Goal: Use online tool/utility: Use online tool/utility

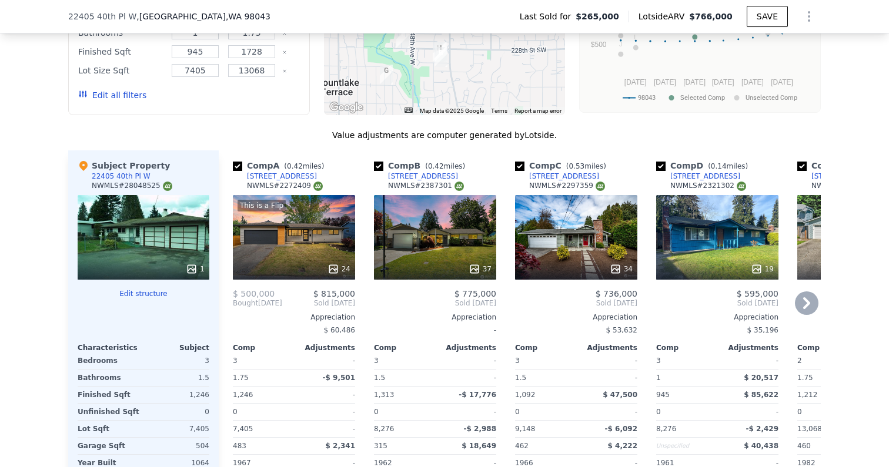
scroll to position [1201, 0]
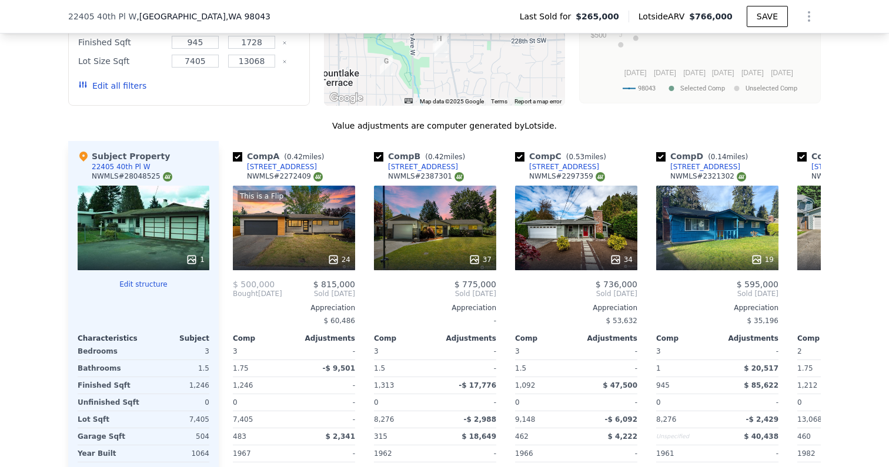
click at [160, 218] on div "1" at bounding box center [144, 228] width 132 height 85
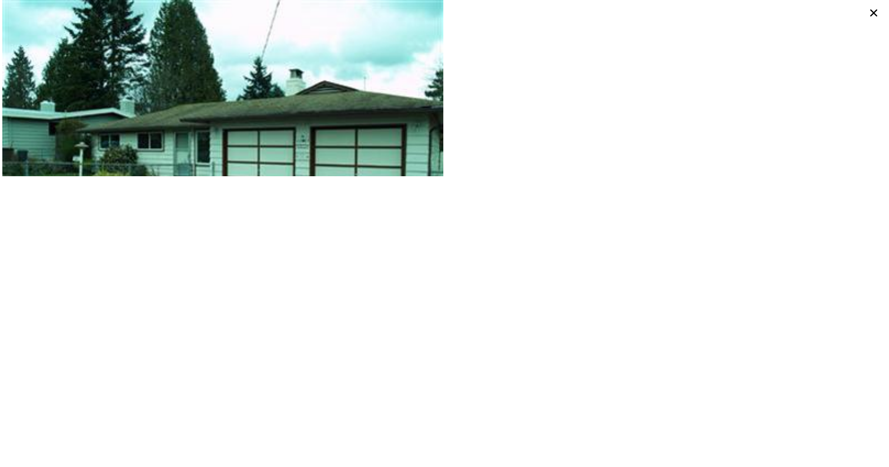
click at [873, 11] on icon at bounding box center [873, 13] width 16 height 16
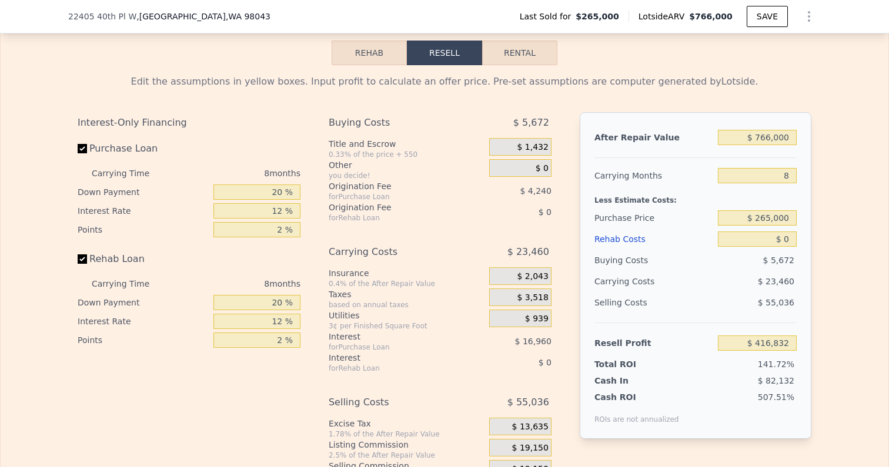
scroll to position [1799, 0]
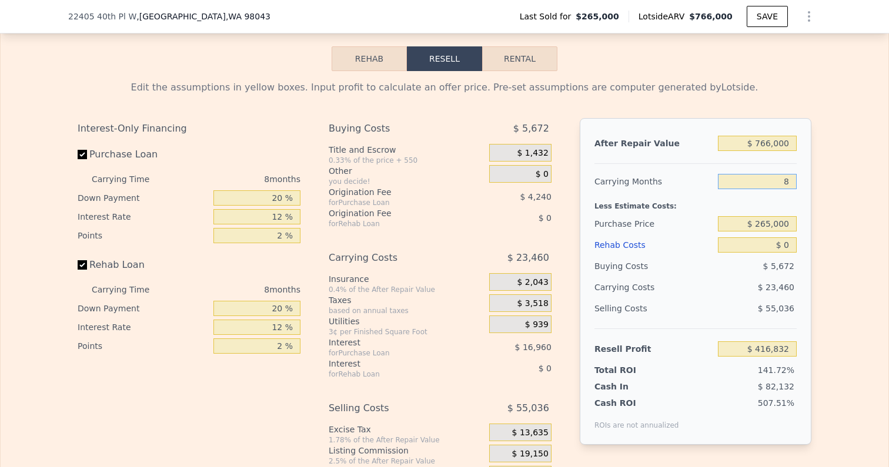
drag, startPoint x: 783, startPoint y: 172, endPoint x: 833, endPoint y: 172, distance: 50.0
click at [833, 172] on div "Edit the assumptions in yellow boxes. Input profit to calculate an offer price.…" at bounding box center [444, 289] width 887 height 437
type input "4"
type input "$ 428,562"
click at [830, 194] on div "Edit the assumptions in yellow boxes. Input profit to calculate an offer price.…" at bounding box center [444, 289] width 887 height 437
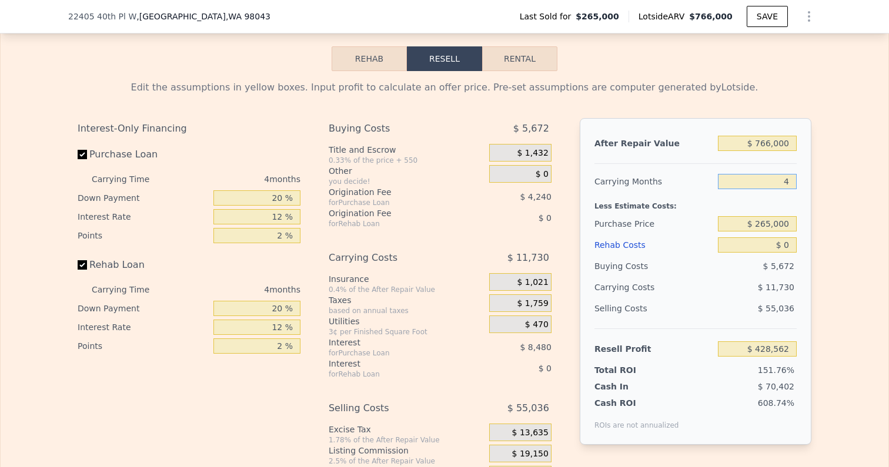
drag, startPoint x: 780, startPoint y: 171, endPoint x: 806, endPoint y: 171, distance: 25.9
click at [806, 171] on div "After Repair Value $ 766,000 Carrying Months 4 Less Estimate Costs: Purchase Pr…" at bounding box center [695, 281] width 232 height 327
type input "5"
type input "$ 425,629"
type input "5"
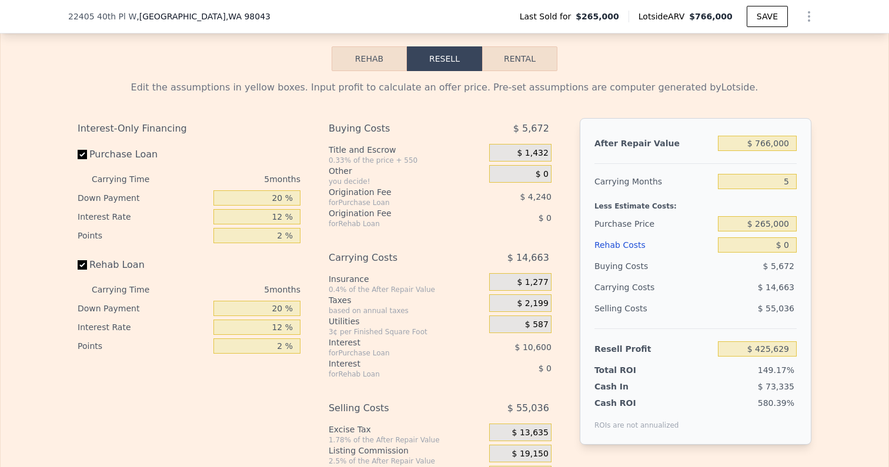
click at [810, 198] on div "After Repair Value $ 766,000 Carrying Months 5 Less Estimate Costs: Purchase Pr…" at bounding box center [695, 281] width 232 height 327
drag, startPoint x: 757, startPoint y: 210, endPoint x: 842, endPoint y: 210, distance: 84.6
click at [842, 210] on div "Edit the assumptions in yellow boxes. Input profit to calculate an offer price.…" at bounding box center [444, 289] width 887 height 437
type input "$ 570,000"
type input "$ 102,533"
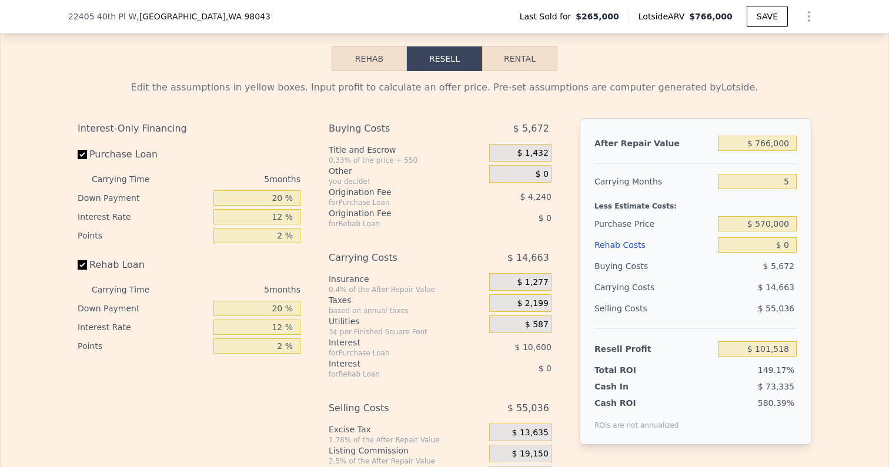
click at [826, 242] on div "Edit the assumptions in yellow boxes. Input profit to calculate an offer price.…" at bounding box center [444, 289] width 887 height 437
drag, startPoint x: 785, startPoint y: 236, endPoint x: 804, endPoint y: 236, distance: 18.8
click at [804, 236] on div "After Repair Value $ 766,000 Carrying Months 5 Less Estimate Costs: Purchase Pr…" at bounding box center [695, 281] width 232 height 327
type input "$ 6"
type input "$ 102,527"
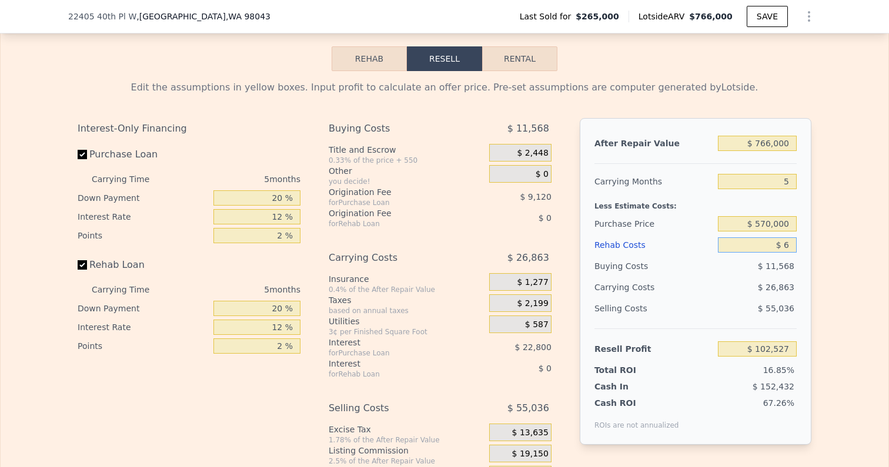
type input "$ 60"
type input "$ 102,472"
type input "$ 600"
type input "$ 101,898"
type input "$ 6,000"
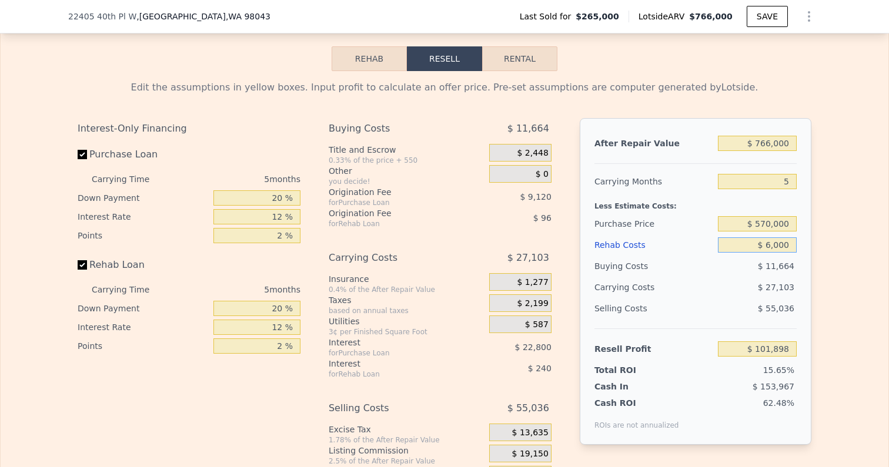
type input "$ 96,197"
type input "$ 60,000"
type input "$ 39,173"
click at [800, 270] on div "After Repair Value $ 766,000 Carrying Months 5 Less Estimate Costs: Purchase Pr…" at bounding box center [695, 281] width 232 height 327
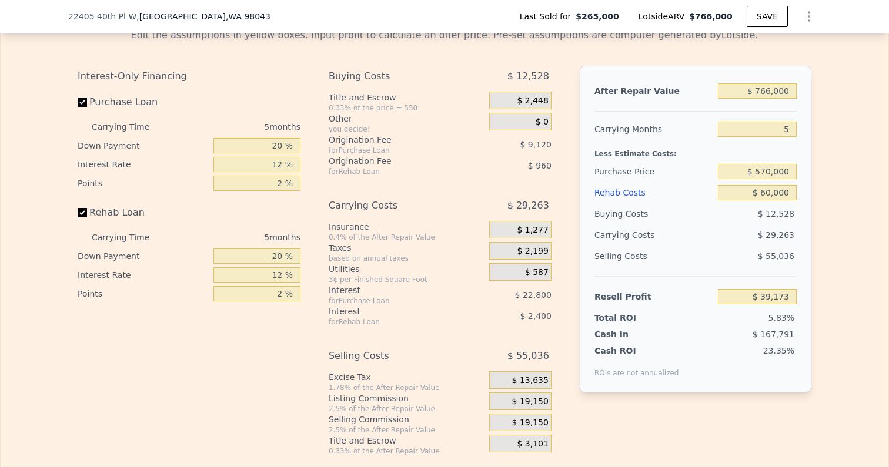
click at [535, 397] on span "$ 19,150" at bounding box center [530, 402] width 36 height 11
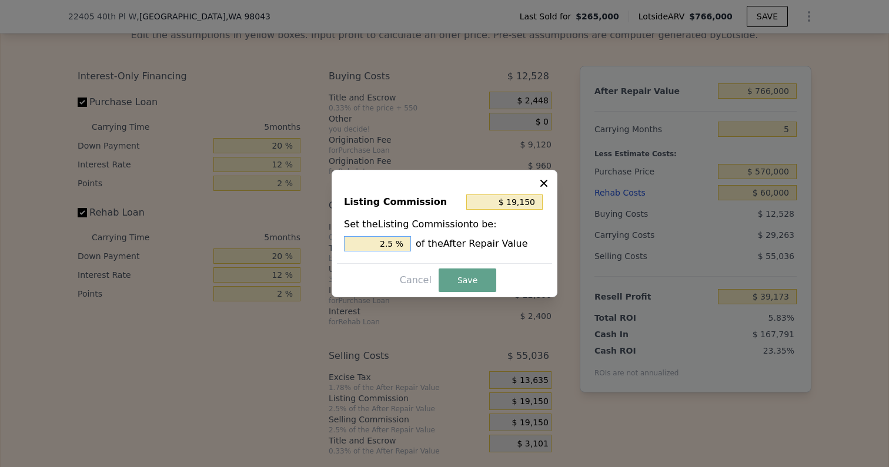
drag, startPoint x: 367, startPoint y: 244, endPoint x: 426, endPoint y: 244, distance: 58.8
click at [426, 244] on div "2.5 % of the After Repair Value" at bounding box center [444, 243] width 201 height 15
type input "$ 15,320"
type input "2 %"
click at [455, 278] on button "Save" at bounding box center [467, 281] width 58 height 24
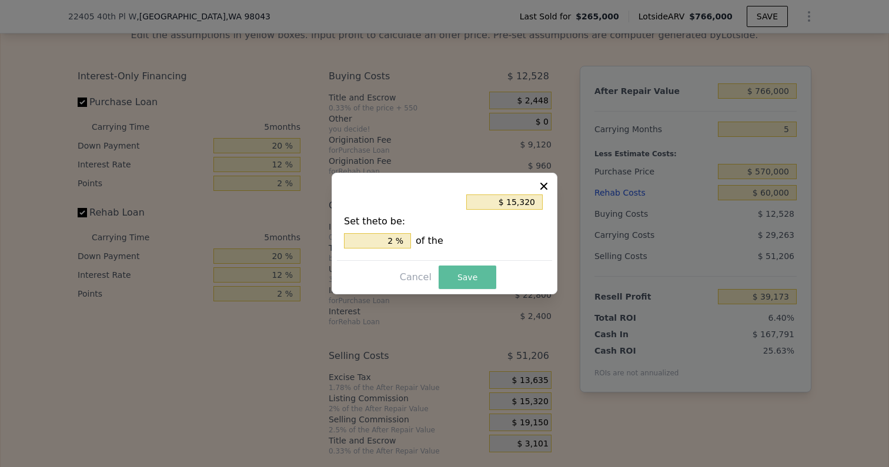
type input "$ 43,003"
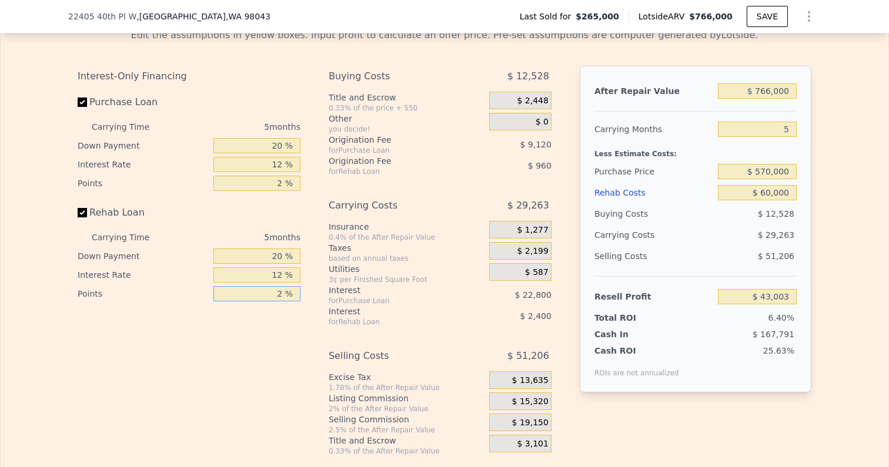
drag, startPoint x: 267, startPoint y: 282, endPoint x: 308, endPoint y: 282, distance: 41.1
click at [308, 282] on div "Interest-Only Financing Purchase Loan Carrying Time 5 months Down Payment 20 % …" at bounding box center [194, 261] width 232 height 390
type input "1 %"
type input "$ 43,483"
type input "1.5 %"
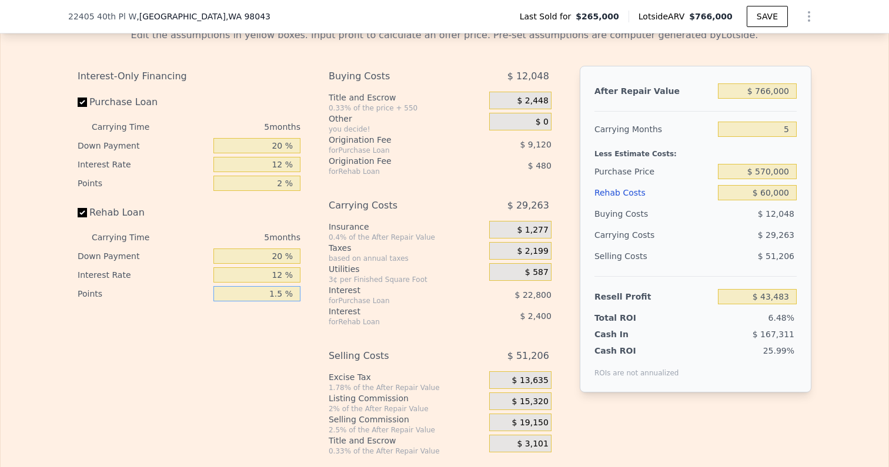
type input "$ 43,243"
type input "1.5 %"
drag, startPoint x: 269, startPoint y: 263, endPoint x: 291, endPoint y: 263, distance: 22.3
click at [291, 267] on input "12 %" at bounding box center [256, 274] width 87 height 15
type input "1 %"
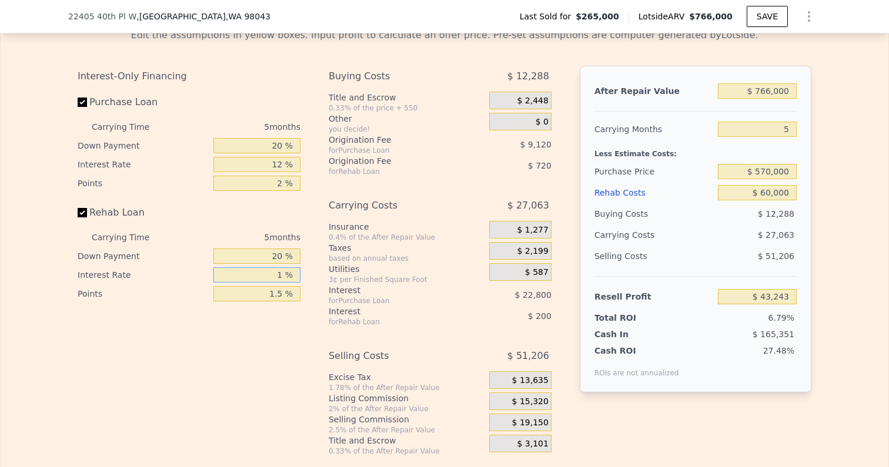
type input "$ 45,443"
type input "10 %"
type input "$ 43,643"
type input "10 %"
drag, startPoint x: 271, startPoint y: 244, endPoint x: 294, endPoint y: 244, distance: 22.9
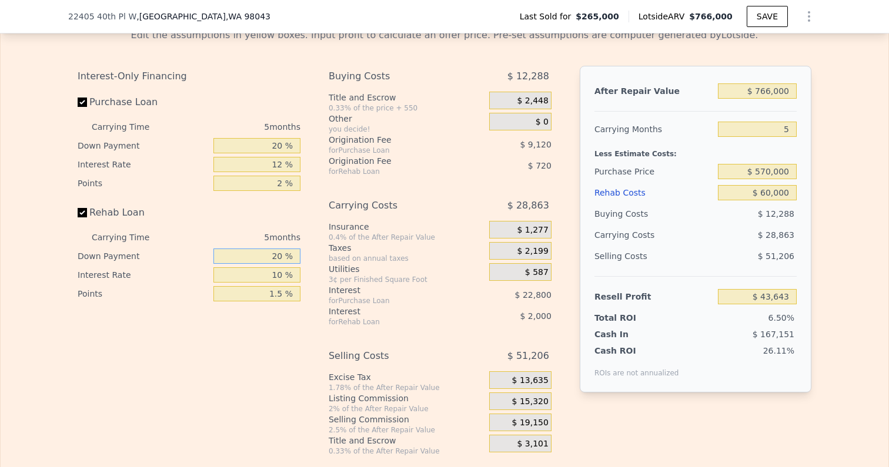
click at [294, 249] on input "20 %" at bounding box center [256, 256] width 87 height 15
type input "1 %"
type input "$ 42,997"
type input "10 %"
type input "$ 43,303"
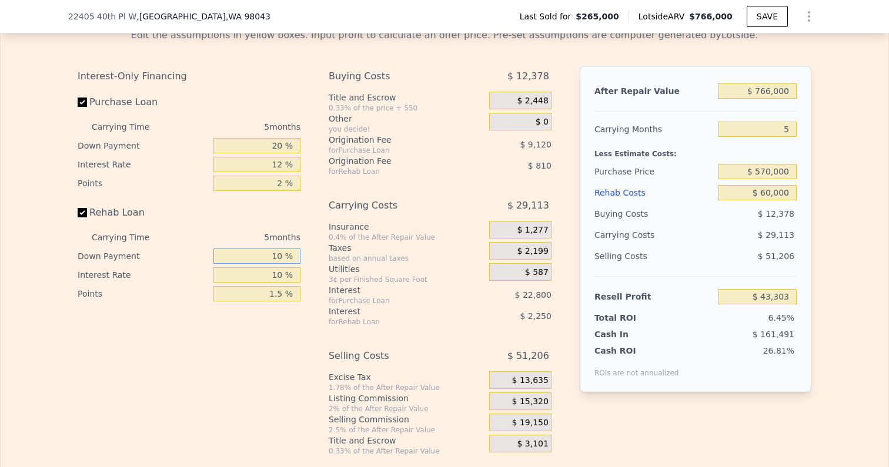
type input "10 %"
drag, startPoint x: 273, startPoint y: 135, endPoint x: 294, endPoint y: 135, distance: 21.2
click at [294, 138] on input "20 %" at bounding box center [256, 145] width 87 height 15
type input "1 %"
type input "$ 35,722"
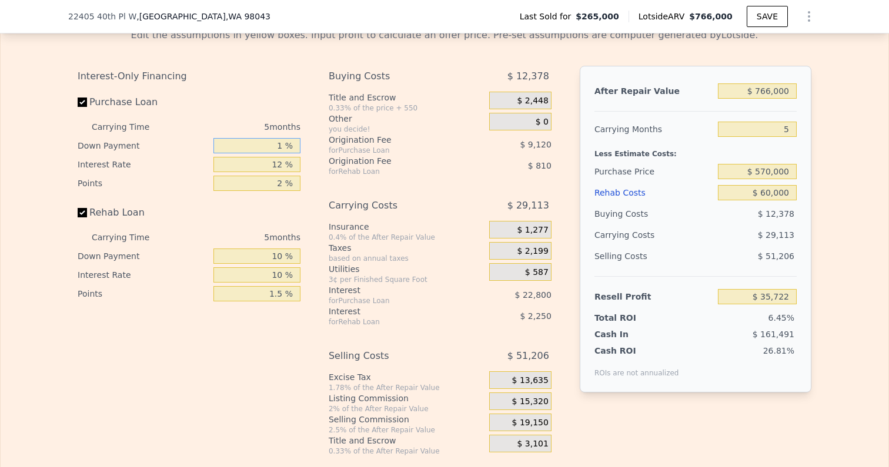
type input "10 %"
type input "$ 39,313"
type input "10 %"
drag, startPoint x: 277, startPoint y: 148, endPoint x: 297, endPoint y: 148, distance: 20.0
click at [297, 157] on input "12 %" at bounding box center [256, 164] width 87 height 15
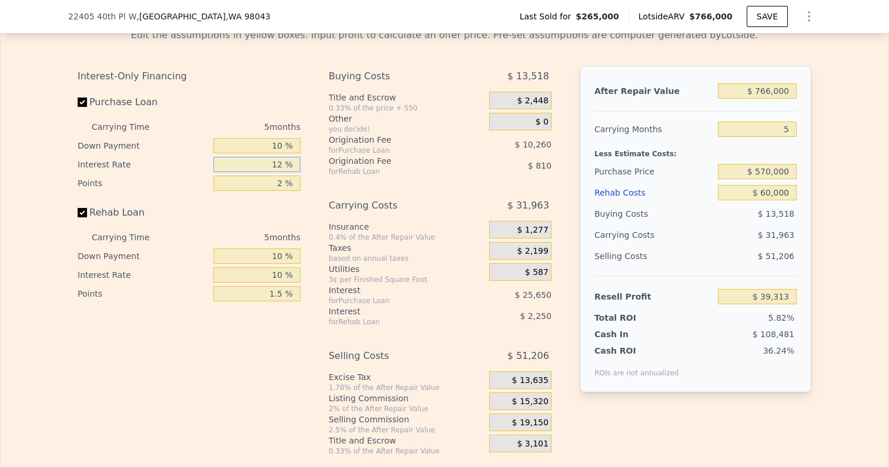
drag, startPoint x: 263, startPoint y: 153, endPoint x: 293, endPoint y: 153, distance: 30.0
click at [292, 157] on input "12 %" at bounding box center [256, 164] width 87 height 15
type input "1 %"
type input "$ 62,823"
type input "10 %"
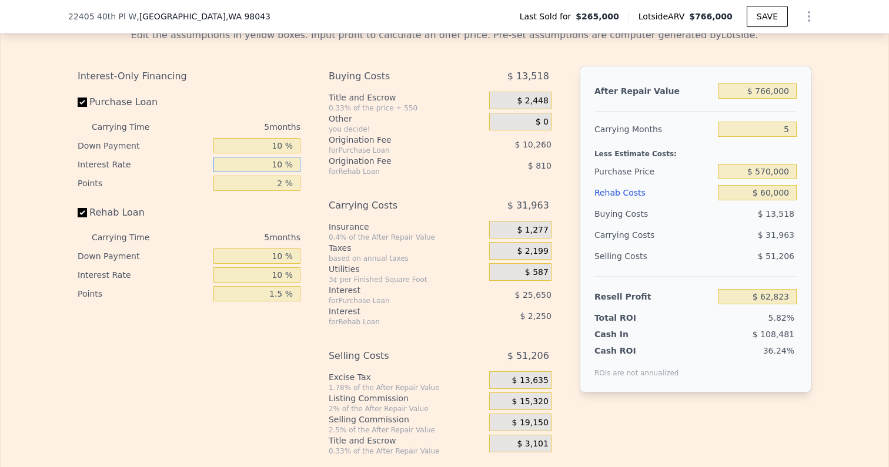
type input "$ 43,588"
type input "10 %"
click at [293, 176] on input "2 %" at bounding box center [256, 183] width 87 height 15
type input "1 %"
type input "$ 48,718"
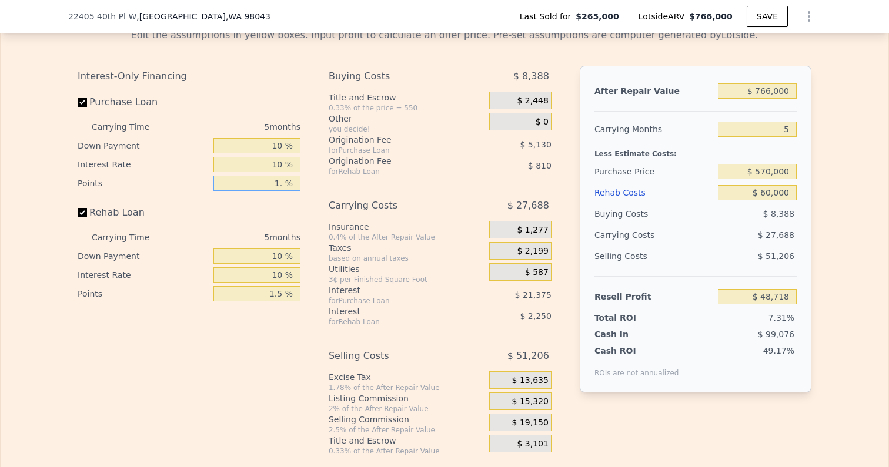
type input "1.5 %"
type input "$ 46,153"
type input "1.5 %"
click at [282, 211] on div "Rehab Loan" at bounding box center [189, 215] width 223 height 26
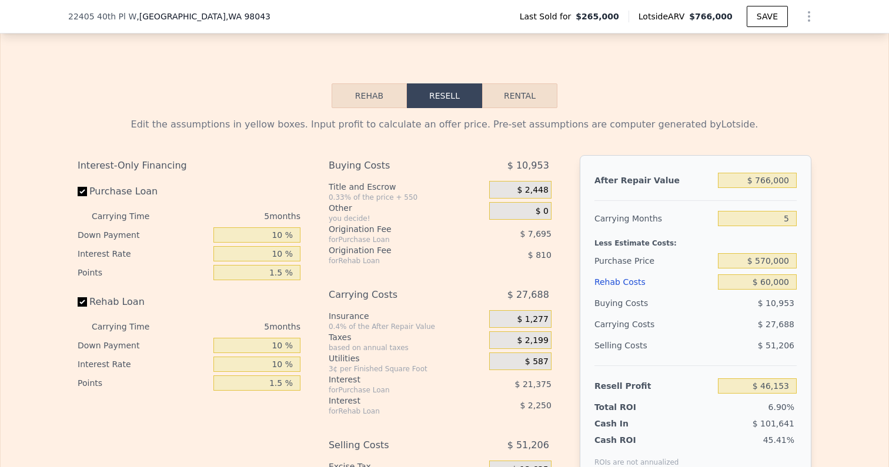
scroll to position [1761, 0]
click at [625, 109] on div "Edit the assumptions in yellow boxes. Input profit to calculate an offer price.…" at bounding box center [444, 327] width 752 height 437
type input "8"
type input "$ 0"
type input "$ 416,832"
